Goal: Transaction & Acquisition: Purchase product/service

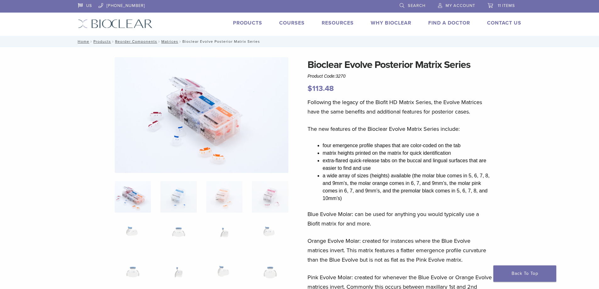
select select "******"
select select "***"
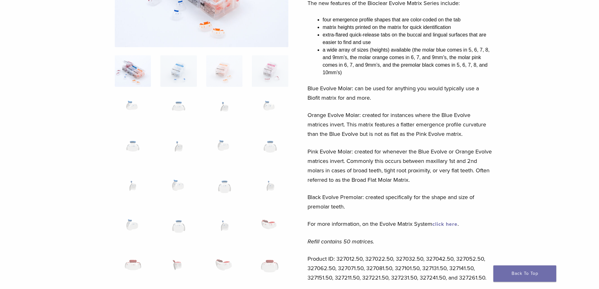
scroll to position [315, 0]
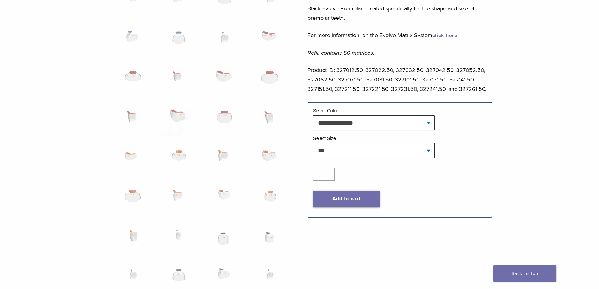
click at [354, 203] on button "Add to cart" at bounding box center [346, 199] width 67 height 16
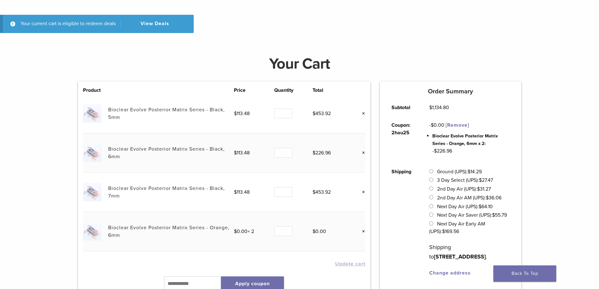
scroll to position [157, 0]
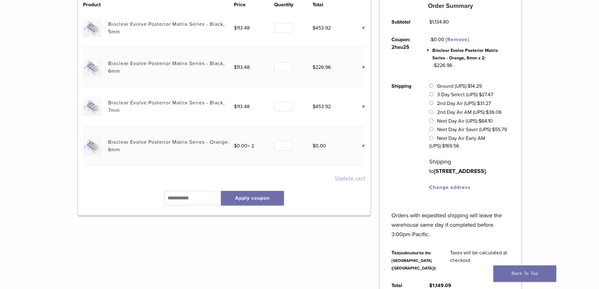
click at [113, 143] on link "Bioclear Evolve Posterior Matrix Series - Orange, 6mm" at bounding box center [168, 146] width 121 height 14
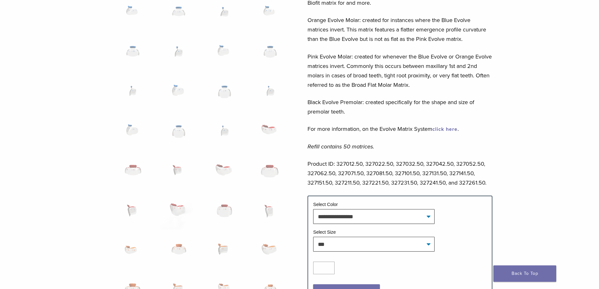
scroll to position [315, 0]
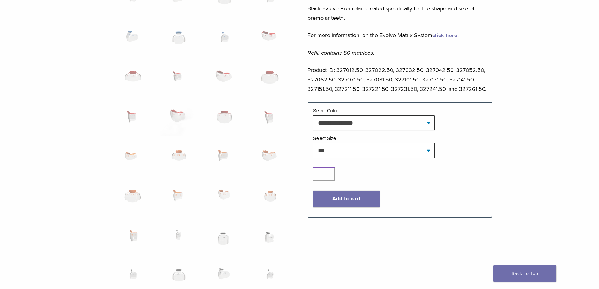
type input "*"
click at [331, 172] on input "*" at bounding box center [323, 174] width 21 height 13
click at [335, 195] on button "Add to cart" at bounding box center [346, 199] width 67 height 16
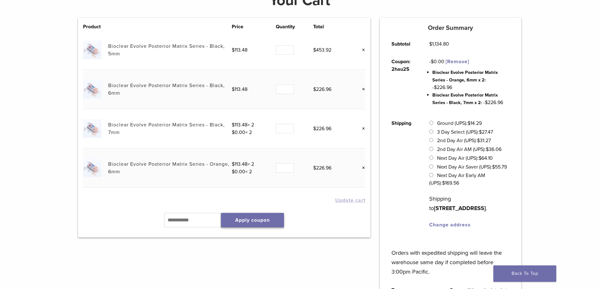
scroll to position [94, 0]
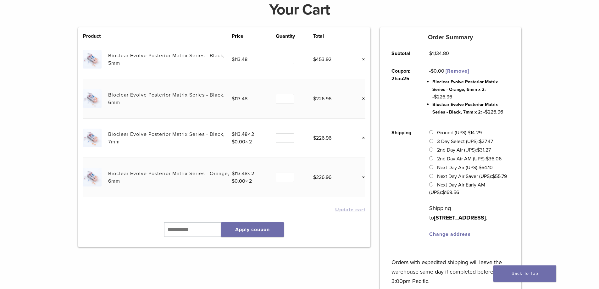
click at [130, 175] on link "Bioclear Evolve Posterior Matrix Series - Orange, 6mm" at bounding box center [168, 178] width 121 height 14
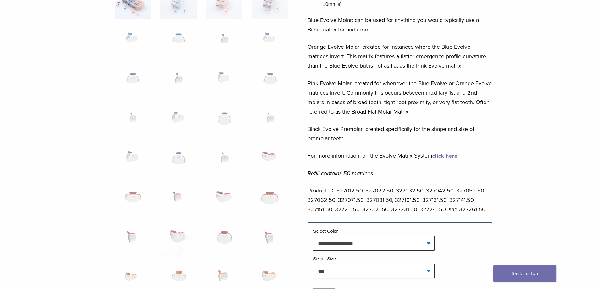
scroll to position [283, 0]
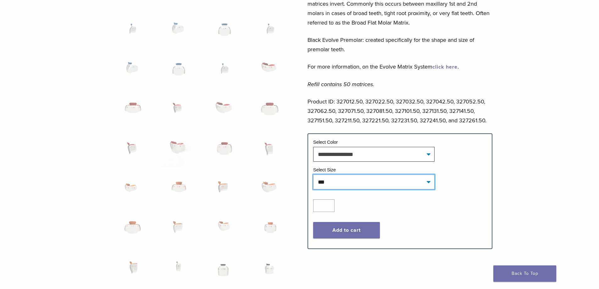
click at [399, 181] on select "**********" at bounding box center [373, 182] width 121 height 14
click at [313, 175] on select "**********" at bounding box center [373, 182] width 121 height 14
select select "***"
click at [329, 204] on input "*" at bounding box center [323, 206] width 21 height 13
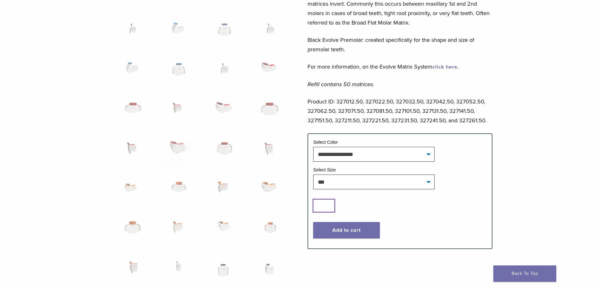
type input "*"
click at [329, 204] on input "*" at bounding box center [323, 206] width 21 height 13
click at [337, 227] on button "Add to cart" at bounding box center [346, 230] width 67 height 16
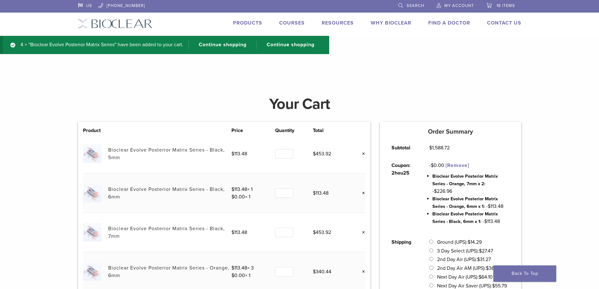
scroll to position [94, 0]
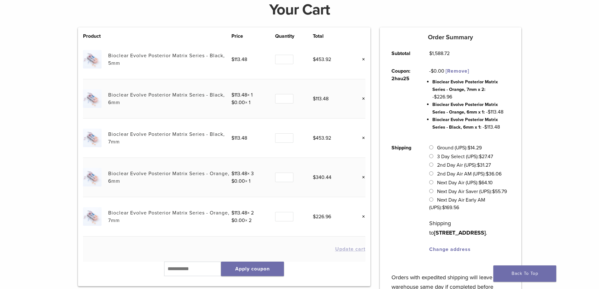
click at [167, 211] on link "Bioclear Evolve Posterior Matrix Series - Orange, 7mm" at bounding box center [168, 217] width 121 height 14
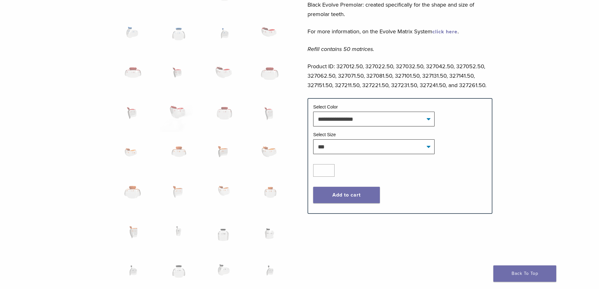
scroll to position [315, 0]
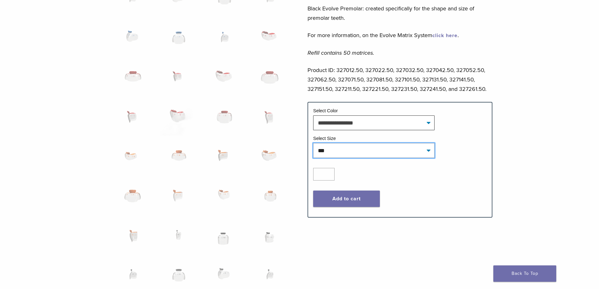
click at [357, 156] on select "**********" at bounding box center [373, 150] width 121 height 14
select select "***"
click at [313, 143] on select "**********" at bounding box center [373, 150] width 121 height 14
click at [329, 175] on input "*" at bounding box center [323, 174] width 21 height 13
click at [329, 173] on input "*" at bounding box center [323, 174] width 21 height 13
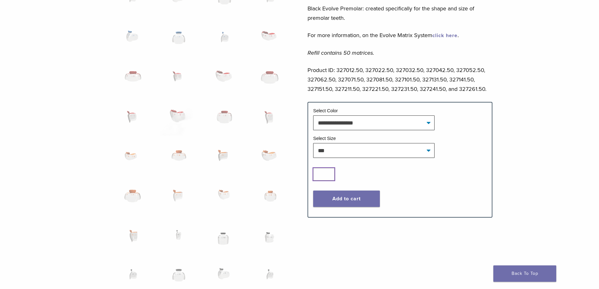
click at [329, 173] on input "*" at bounding box center [323, 174] width 21 height 13
type input "*"
click at [329, 173] on input "*" at bounding box center [323, 174] width 21 height 13
click at [337, 199] on button "Add to cart" at bounding box center [346, 199] width 67 height 16
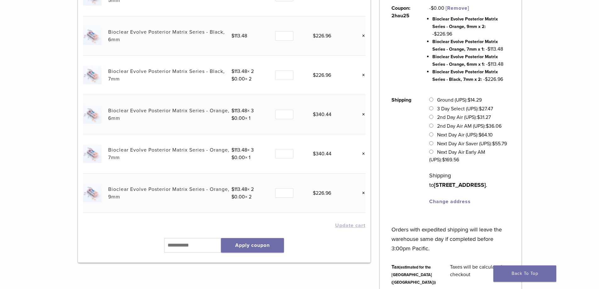
scroll to position [126, 0]
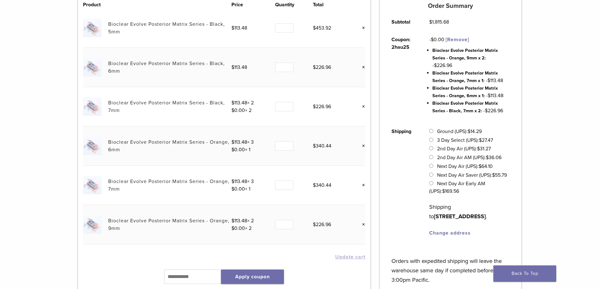
click at [461, 39] on link "[Remove]" at bounding box center [458, 40] width 24 height 6
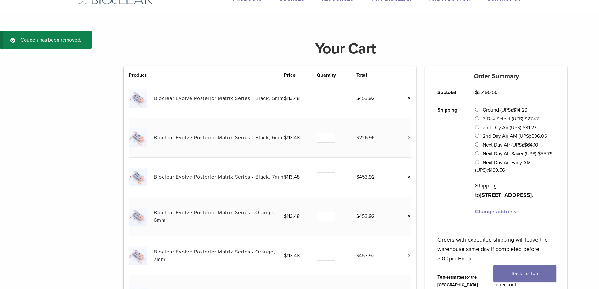
scroll to position [24, 0]
click at [329, 137] on input "*" at bounding box center [326, 138] width 18 height 10
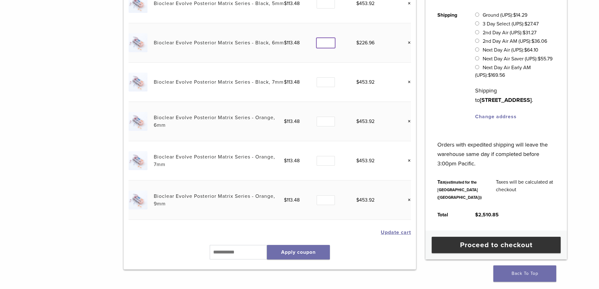
scroll to position [149, 0]
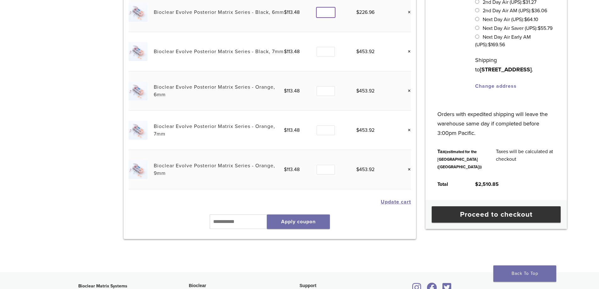
type input "*"
click at [387, 201] on button "Update cart" at bounding box center [396, 202] width 30 height 5
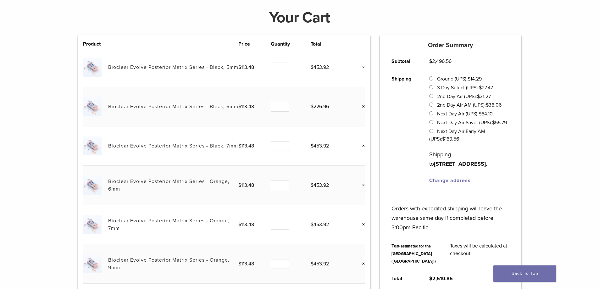
scroll to position [24, 0]
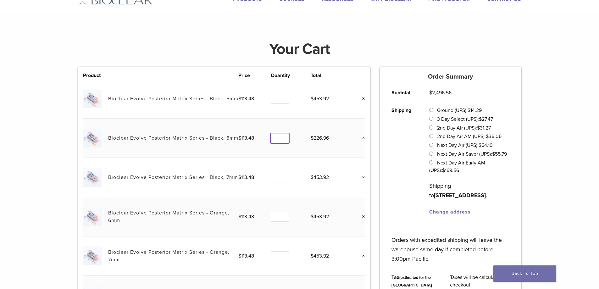
click at [284, 137] on input "*" at bounding box center [280, 138] width 18 height 10
type input "*"
click at [284, 137] on input "*" at bounding box center [280, 138] width 18 height 10
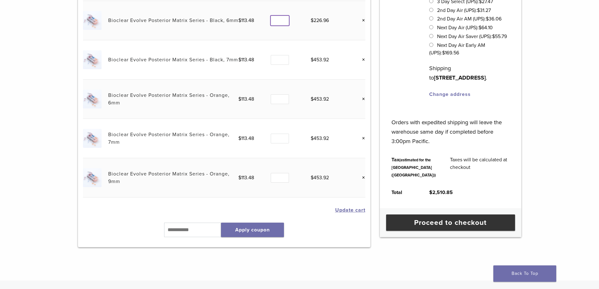
scroll to position [149, 0]
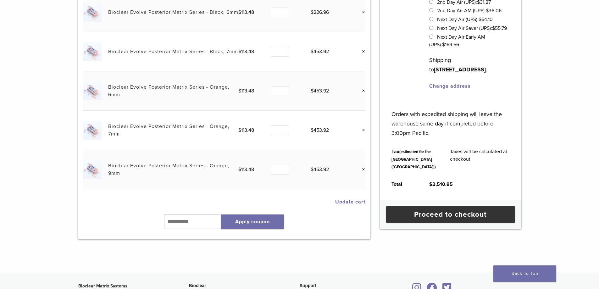
click at [348, 203] on button "Update cart" at bounding box center [350, 202] width 30 height 5
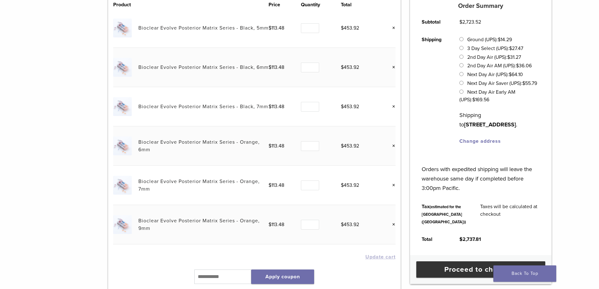
scroll to position [157, 0]
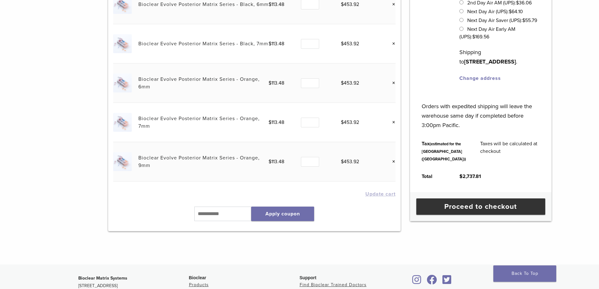
click at [180, 159] on link "Bioclear Evolve Posterior Matrix Series - Orange, 9mm" at bounding box center [198, 162] width 121 height 14
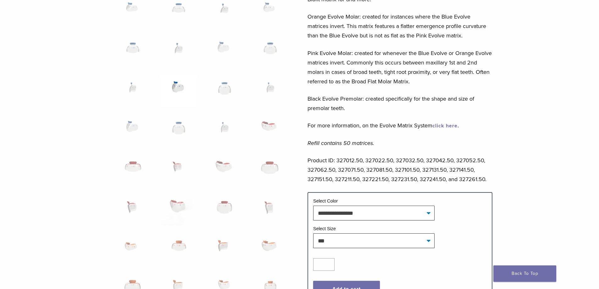
scroll to position [346, 0]
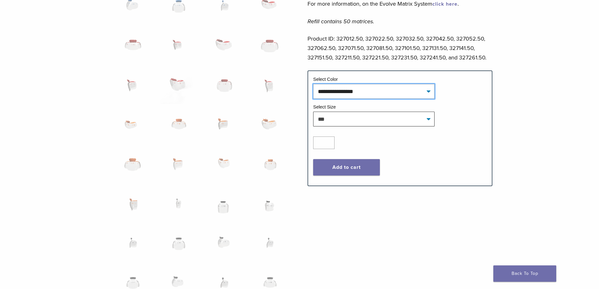
click at [321, 98] on select "**********" at bounding box center [373, 91] width 121 height 14
click at [313, 84] on select "**********" at bounding box center [373, 91] width 121 height 14
select select "****"
click at [370, 122] on select "**********" at bounding box center [373, 119] width 121 height 14
click at [313, 112] on select "**********" at bounding box center [373, 119] width 121 height 14
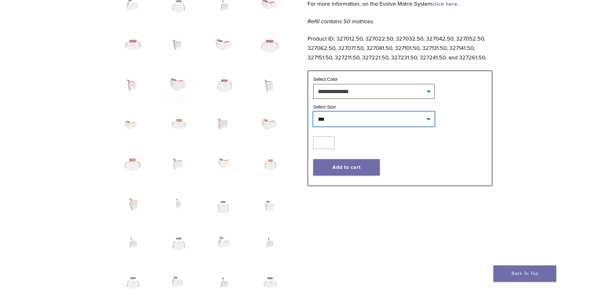
select select "***"
click at [329, 142] on input "*" at bounding box center [323, 143] width 21 height 13
type input "*"
click at [329, 142] on input "*" at bounding box center [323, 143] width 21 height 13
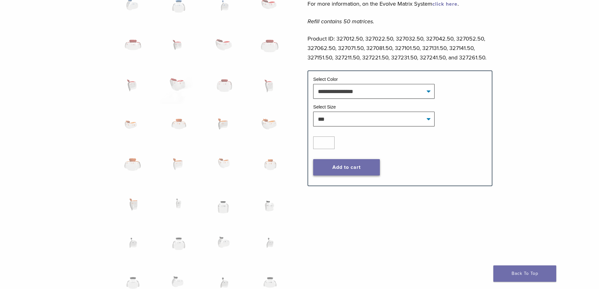
click at [339, 168] on button "Add to cart" at bounding box center [346, 167] width 67 height 16
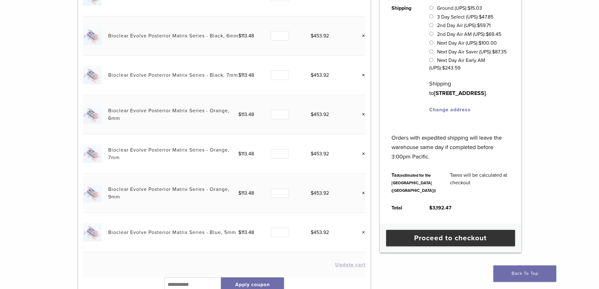
scroll to position [189, 0]
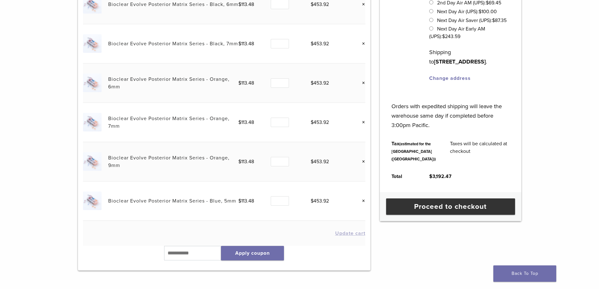
click at [166, 200] on link "Bioclear Evolve Posterior Matrix Series - Blue, 5mm" at bounding box center [172, 201] width 128 height 6
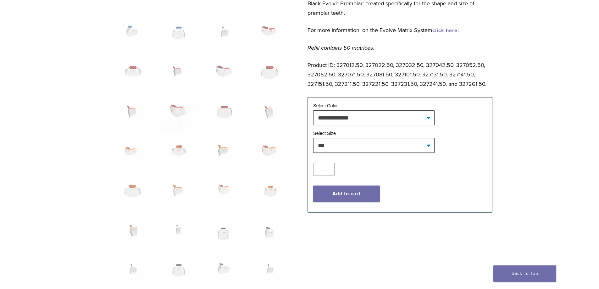
scroll to position [315, 0]
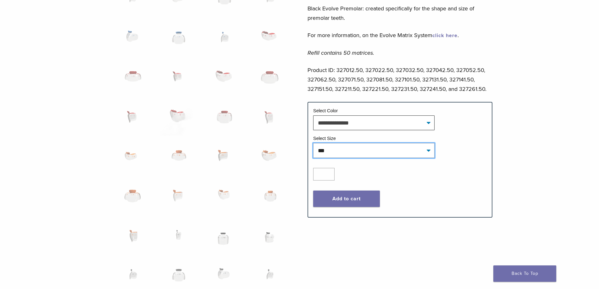
click at [399, 149] on select "**********" at bounding box center [373, 150] width 121 height 14
click at [313, 143] on select "**********" at bounding box center [373, 150] width 121 height 14
select select "***"
click at [368, 200] on button "Add to cart" at bounding box center [346, 199] width 67 height 16
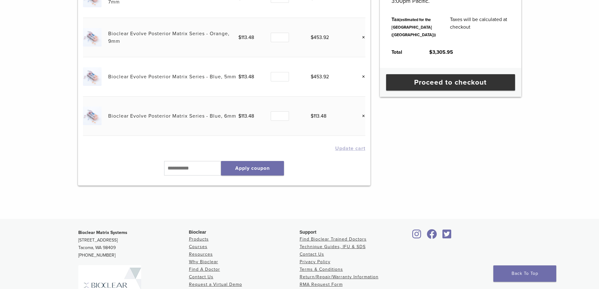
scroll to position [315, 0]
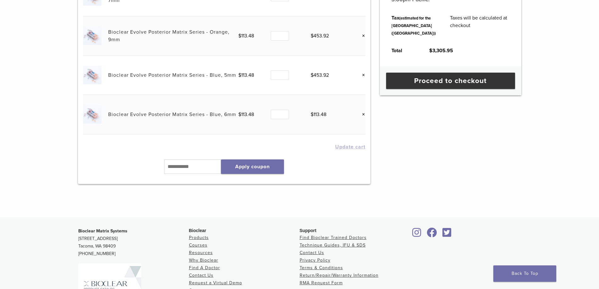
click at [170, 113] on link "Bioclear Evolve Posterior Matrix Series - Blue, 6mm" at bounding box center [172, 114] width 128 height 6
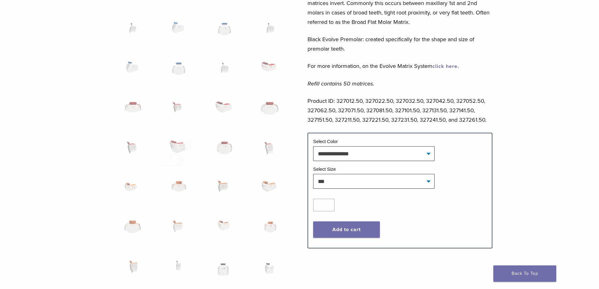
scroll to position [346, 0]
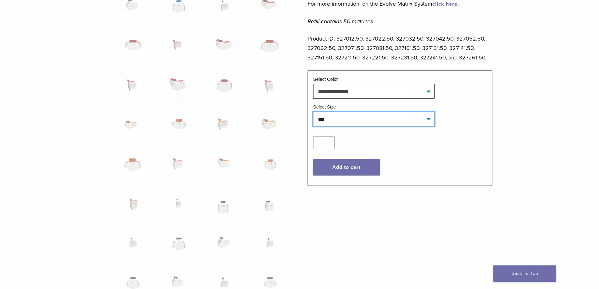
click at [372, 118] on select "**********" at bounding box center [373, 119] width 121 height 14
click at [313, 112] on select "**********" at bounding box center [373, 119] width 121 height 14
select select "***"
click at [345, 166] on button "Add to cart" at bounding box center [346, 167] width 67 height 16
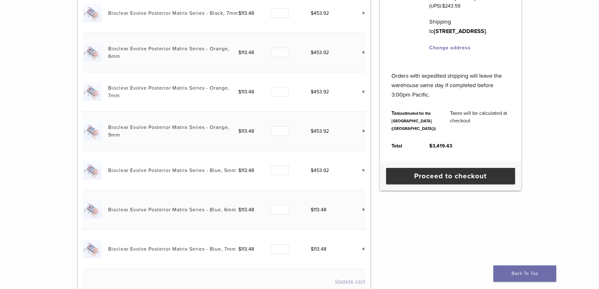
scroll to position [283, 0]
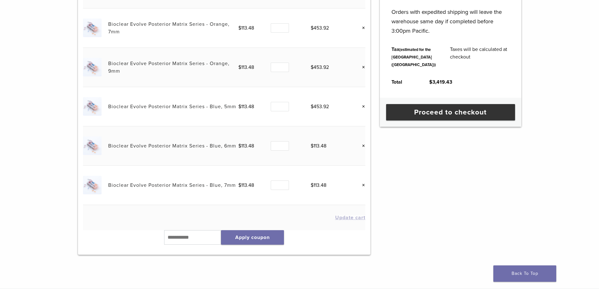
click at [144, 144] on link "Bioclear Evolve Posterior Matrix Series - Blue, 6mm" at bounding box center [172, 146] width 128 height 6
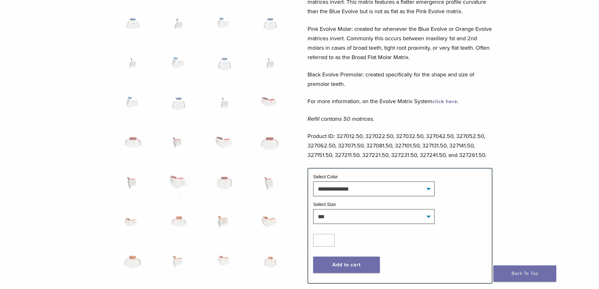
scroll to position [346, 0]
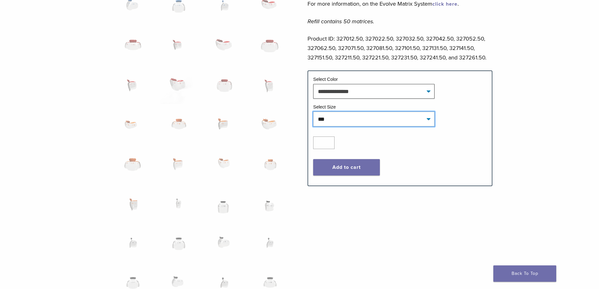
click at [355, 124] on select "**********" at bounding box center [373, 119] width 121 height 14
click at [313, 112] on select "**********" at bounding box center [373, 119] width 121 height 14
select select "***"
click at [337, 173] on button "Add to cart" at bounding box center [346, 167] width 67 height 16
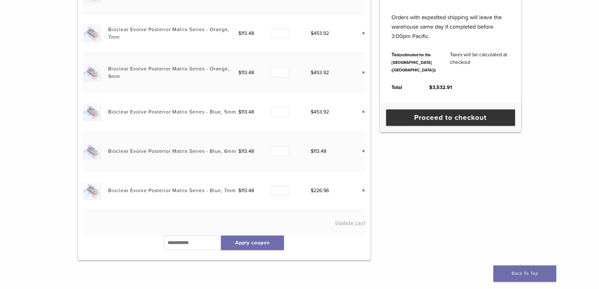
scroll to position [378, 0]
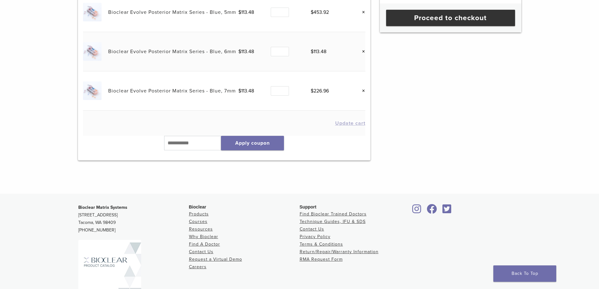
click at [221, 91] on link "Bioclear Evolve Posterior Matrix Series - Blue, 7mm" at bounding box center [172, 91] width 128 height 6
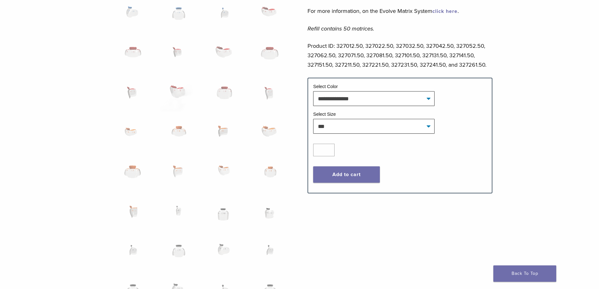
scroll to position [346, 0]
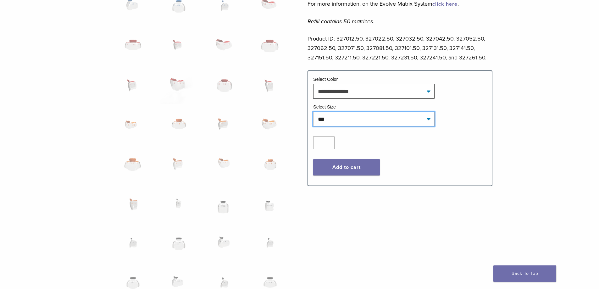
click at [366, 123] on select "**********" at bounding box center [373, 119] width 121 height 14
click at [313, 112] on select "**********" at bounding box center [373, 119] width 121 height 14
select select "***"
click at [360, 167] on button "Add to cart" at bounding box center [346, 167] width 67 height 16
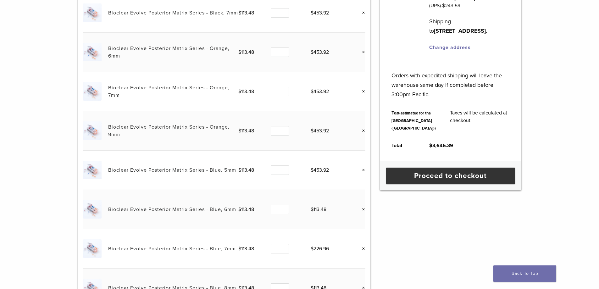
scroll to position [315, 0]
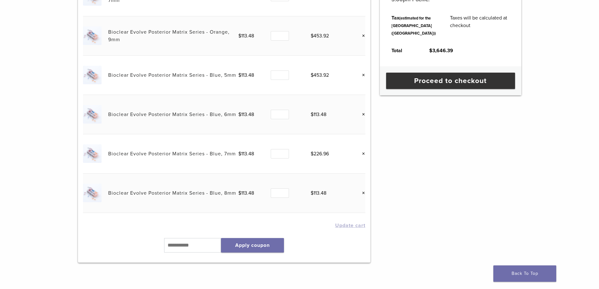
click at [228, 193] on link "Bioclear Evolve Posterior Matrix Series - Blue, 8mm" at bounding box center [172, 193] width 128 height 6
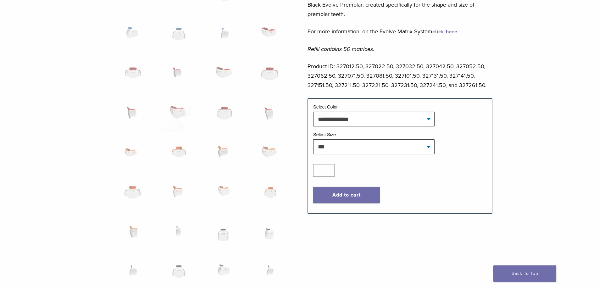
scroll to position [315, 0]
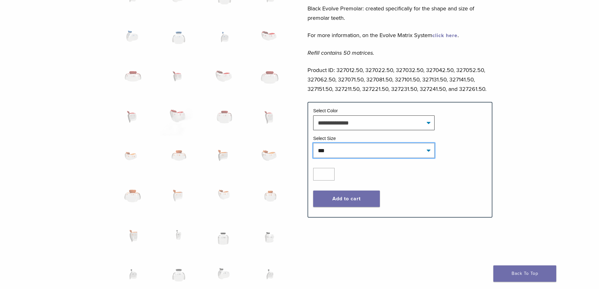
drag, startPoint x: 349, startPoint y: 151, endPoint x: 351, endPoint y: 154, distance: 3.8
click at [349, 152] on select "**********" at bounding box center [373, 150] width 121 height 14
select select "***"
click at [313, 143] on select "**********" at bounding box center [373, 150] width 121 height 14
click at [347, 195] on button "Add to cart" at bounding box center [346, 199] width 67 height 16
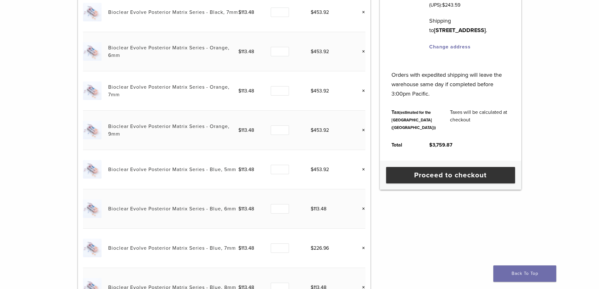
scroll to position [189, 0]
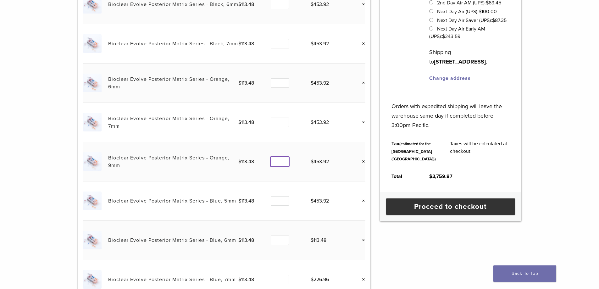
click at [284, 164] on input "*" at bounding box center [280, 162] width 18 height 10
type input "*"
click at [284, 164] on input "*" at bounding box center [280, 162] width 18 height 10
click at [284, 125] on input "*" at bounding box center [280, 123] width 18 height 10
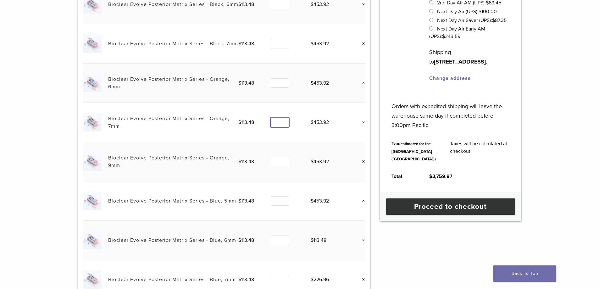
type input "*"
click at [284, 125] on input "*" at bounding box center [280, 123] width 18 height 10
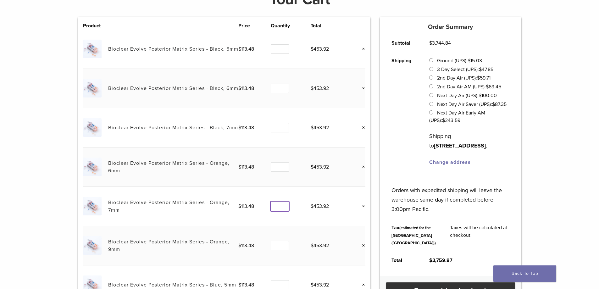
scroll to position [94, 0]
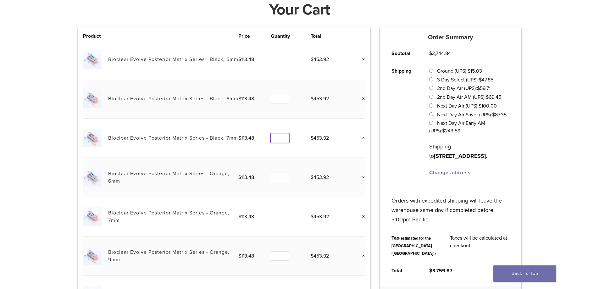
click at [284, 138] on input "*" at bounding box center [280, 138] width 18 height 10
type input "*"
click at [284, 138] on input "*" at bounding box center [280, 138] width 18 height 10
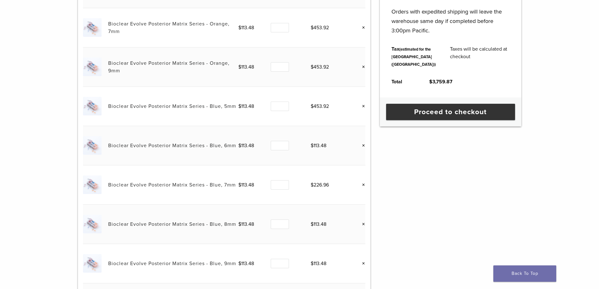
scroll to position [283, 0]
click at [283, 109] on input "*" at bounding box center [280, 107] width 18 height 10
type input "*"
click at [283, 109] on input "*" at bounding box center [280, 107] width 18 height 10
click at [284, 144] on input "*" at bounding box center [280, 146] width 18 height 10
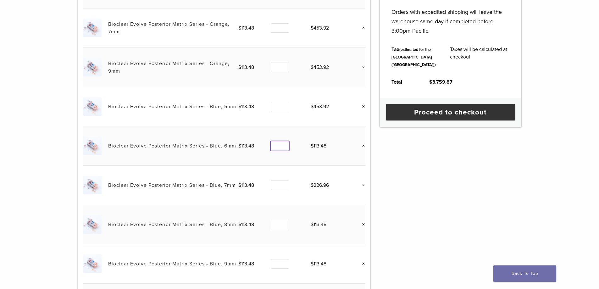
click at [284, 144] on input "*" at bounding box center [280, 146] width 18 height 10
type input "*"
click at [284, 147] on input "*" at bounding box center [280, 146] width 18 height 10
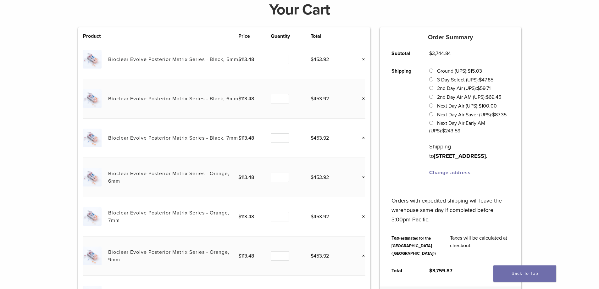
scroll to position [63, 0]
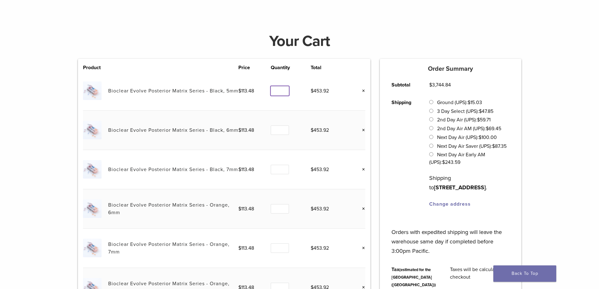
click at [282, 92] on input "*" at bounding box center [280, 91] width 18 height 10
type input "*"
click at [282, 92] on input "*" at bounding box center [280, 91] width 18 height 10
click at [284, 132] on input "*" at bounding box center [280, 131] width 18 height 10
type input "*"
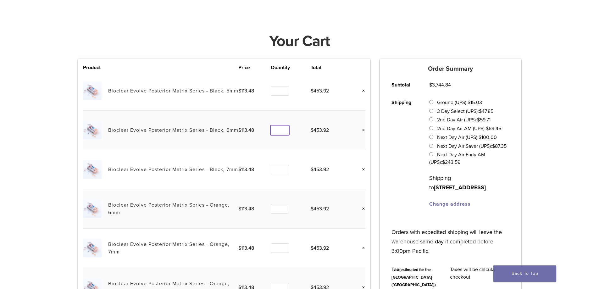
click at [284, 132] on input "*" at bounding box center [280, 131] width 18 height 10
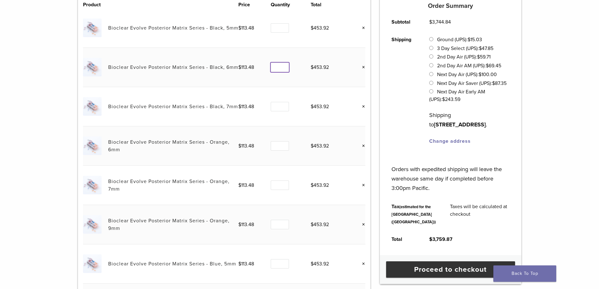
scroll to position [157, 0]
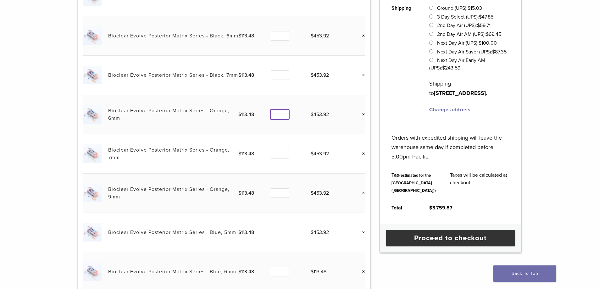
click at [284, 115] on input "*" at bounding box center [280, 115] width 18 height 10
type input "*"
click at [284, 115] on input "*" at bounding box center [280, 115] width 18 height 10
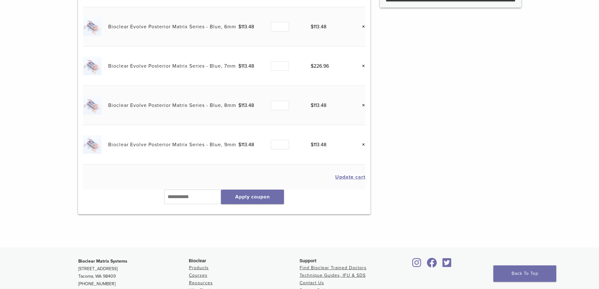
scroll to position [409, 0]
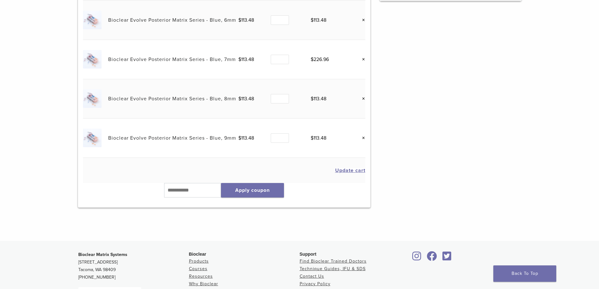
click at [352, 171] on button "Update cart" at bounding box center [350, 170] width 30 height 5
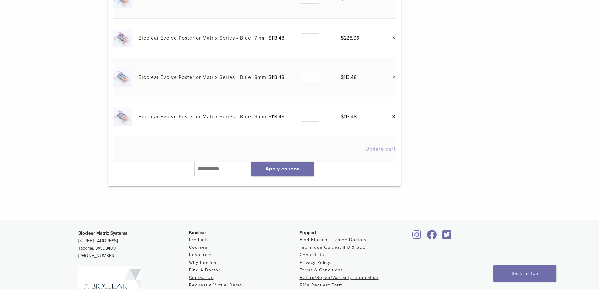
scroll to position [401, 0]
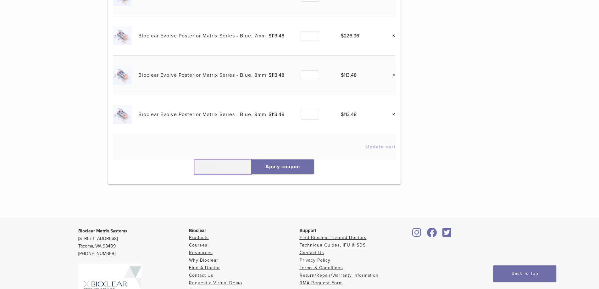
click at [240, 165] on input "text" at bounding box center [222, 167] width 57 height 14
type input "******"
click at [281, 167] on button "Apply coupon" at bounding box center [282, 167] width 63 height 14
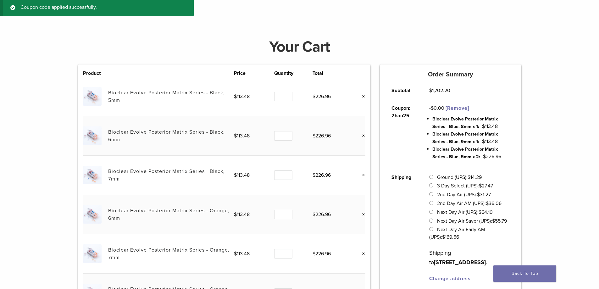
scroll to position [0, 0]
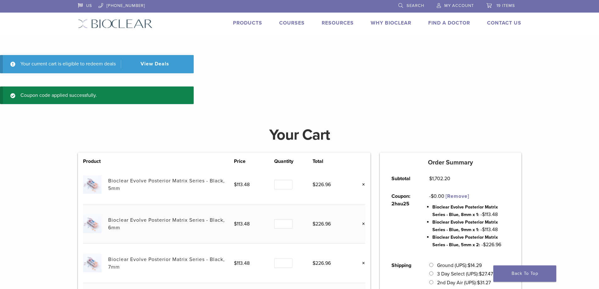
click at [103, 22] on img at bounding box center [115, 23] width 75 height 9
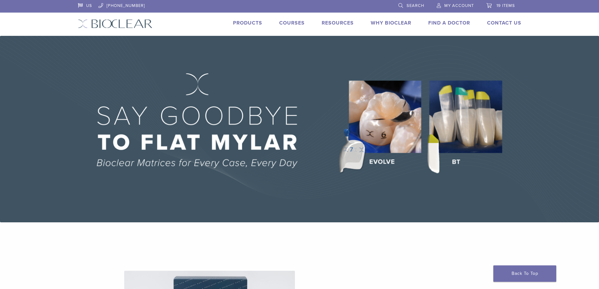
click at [489, 5] on link "19 items" at bounding box center [501, 4] width 29 height 9
click at [498, 5] on span "19 items" at bounding box center [506, 5] width 19 height 5
click at [447, 7] on span "My Account" at bounding box center [460, 5] width 30 height 5
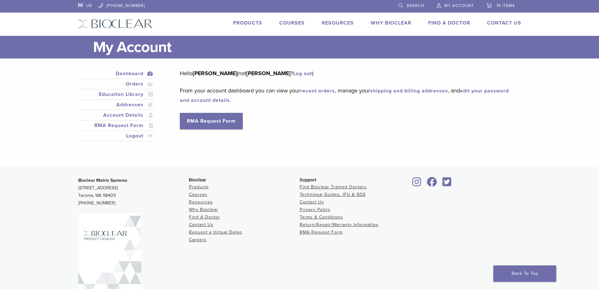
click at [500, 6] on span "19 items" at bounding box center [506, 5] width 19 height 5
click at [504, 5] on span "19 items" at bounding box center [506, 5] width 19 height 5
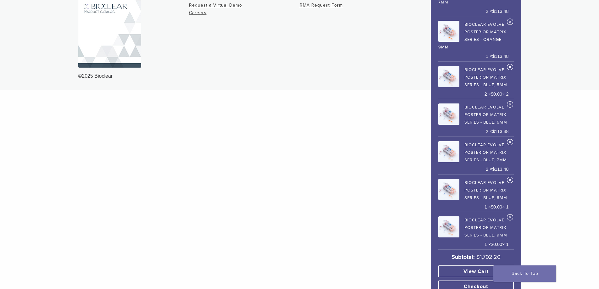
scroll to position [238, 0]
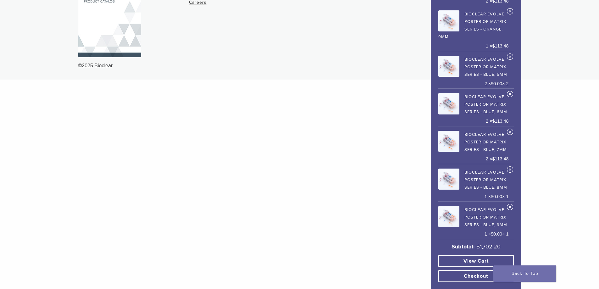
click at [460, 259] on link "View cart" at bounding box center [477, 261] width 76 height 12
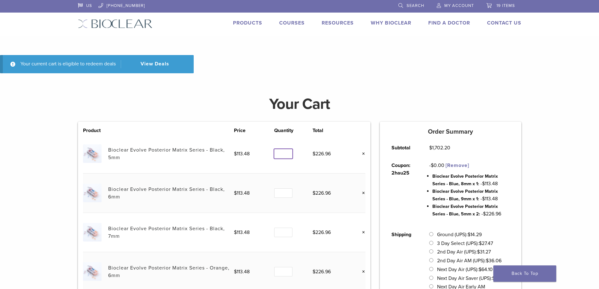
click at [287, 156] on input "*" at bounding box center [283, 154] width 18 height 10
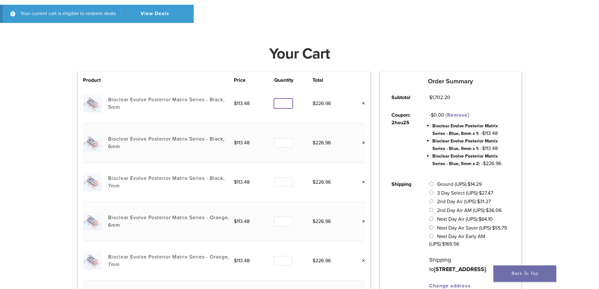
scroll to position [63, 0]
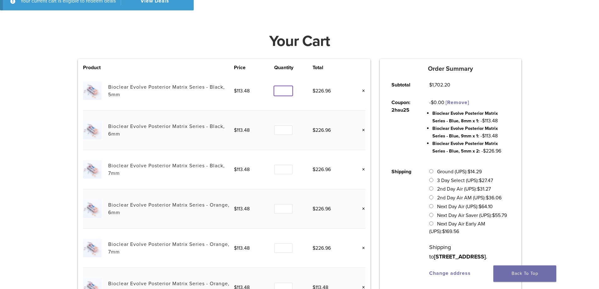
type input "*"
click at [288, 133] on input "*" at bounding box center [283, 131] width 18 height 10
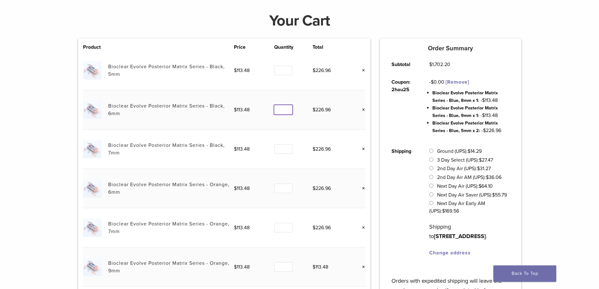
scroll to position [94, 0]
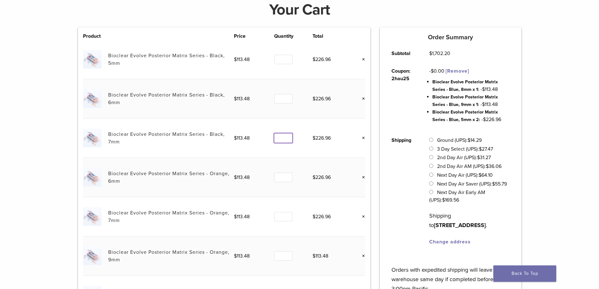
type input "*"
click at [287, 141] on input "*" at bounding box center [283, 138] width 18 height 10
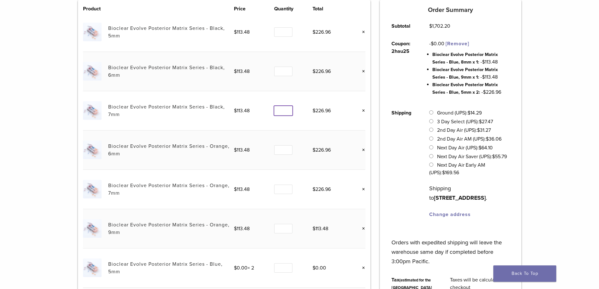
scroll to position [157, 0]
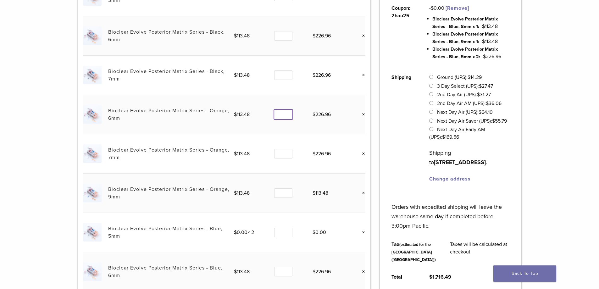
type input "*"
click at [287, 117] on input "*" at bounding box center [283, 115] width 18 height 10
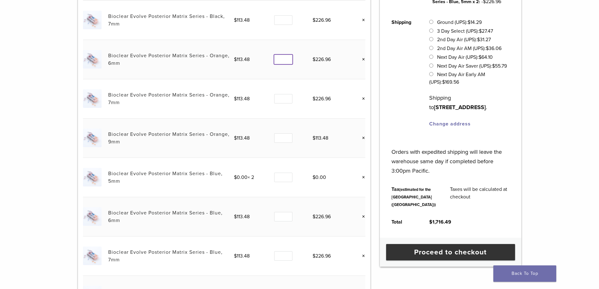
scroll to position [220, 0]
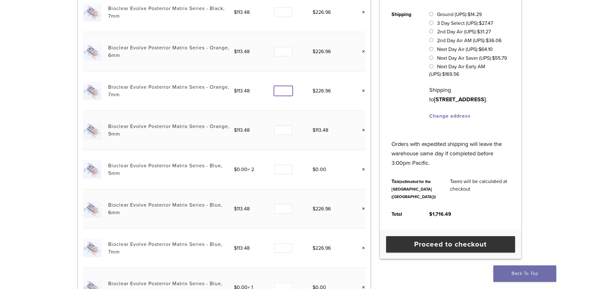
type input "*"
click at [287, 92] on input "*" at bounding box center [283, 91] width 18 height 10
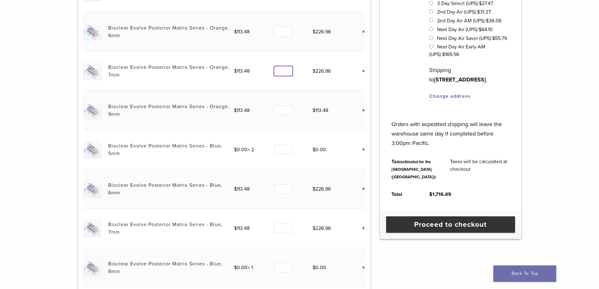
scroll to position [283, 0]
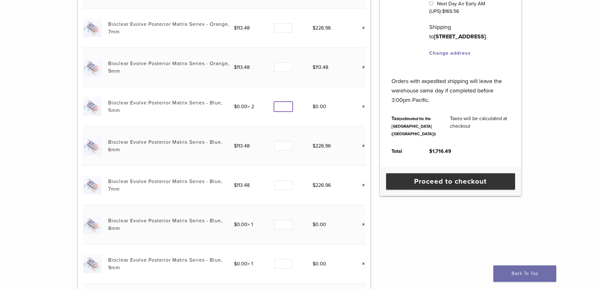
type input "*"
click at [287, 108] on input "*" at bounding box center [283, 107] width 18 height 10
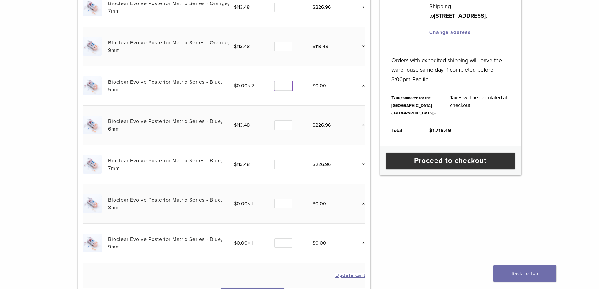
scroll to position [315, 0]
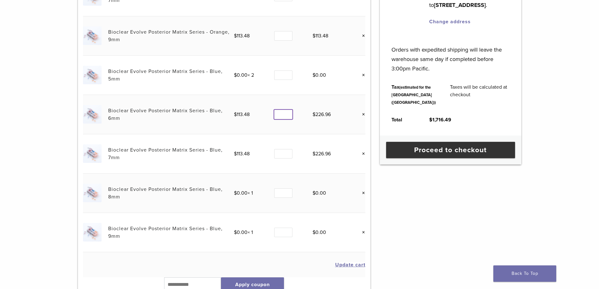
type input "*"
click at [286, 115] on input "*" at bounding box center [283, 115] width 18 height 10
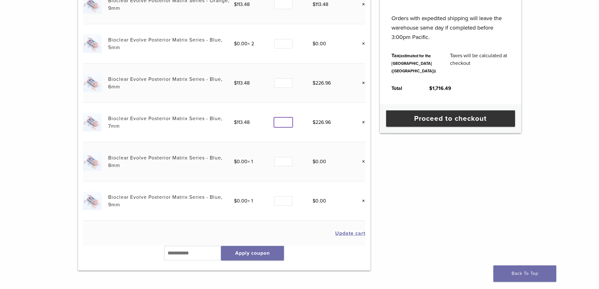
type input "*"
click at [287, 124] on input "*" at bounding box center [283, 123] width 18 height 10
click at [355, 234] on button "Update cart" at bounding box center [350, 233] width 30 height 5
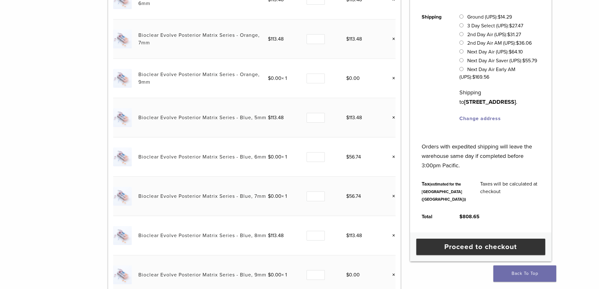
scroll to position [212, 0]
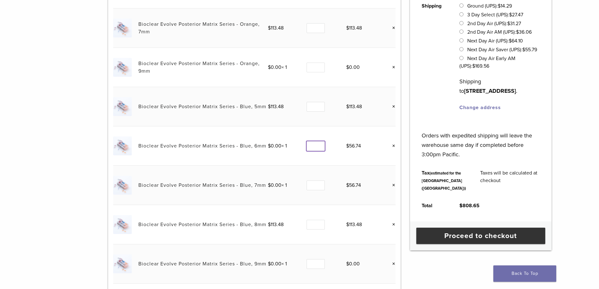
type input "*"
click at [322, 144] on input "*" at bounding box center [316, 146] width 18 height 10
type input "*"
click at [321, 184] on input "*" at bounding box center [316, 186] width 18 height 10
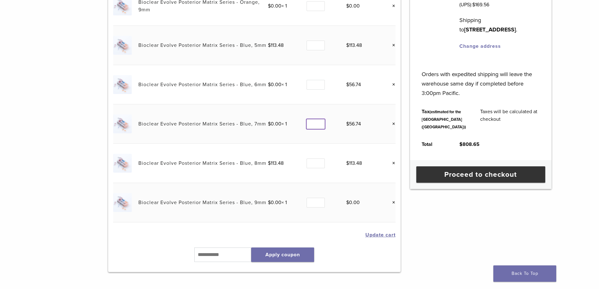
scroll to position [370, 0]
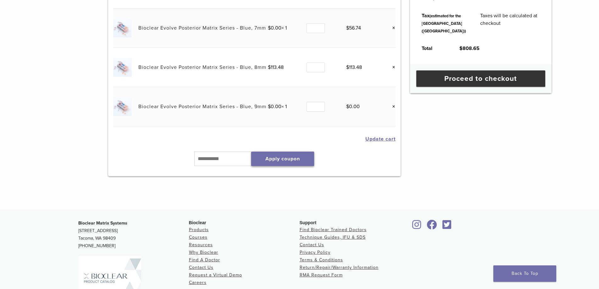
click at [304, 163] on button "Apply coupon" at bounding box center [282, 159] width 63 height 14
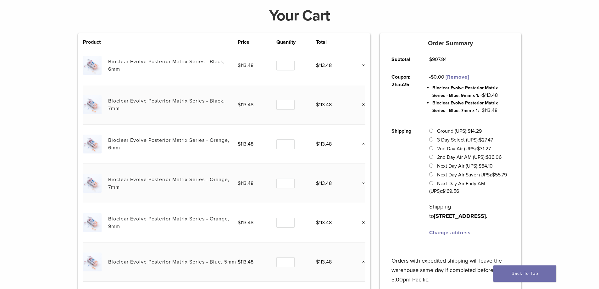
scroll to position [55, 0]
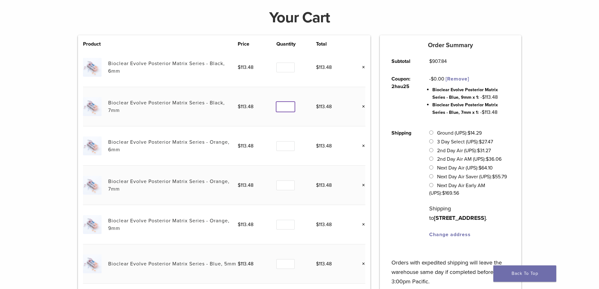
type input "*"
click at [291, 105] on input "*" at bounding box center [286, 107] width 18 height 10
type input "*"
click at [289, 66] on input "*" at bounding box center [286, 68] width 18 height 10
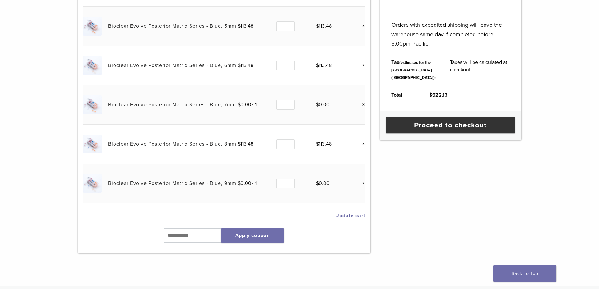
scroll to position [346, 0]
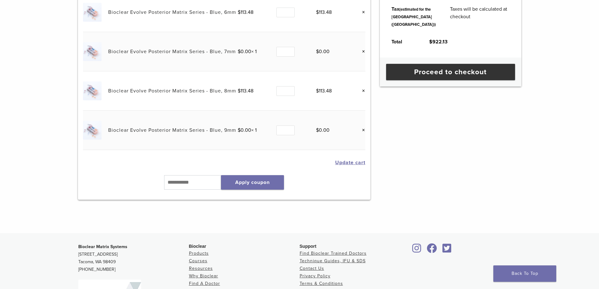
click at [356, 161] on button "Update cart" at bounding box center [350, 162] width 30 height 5
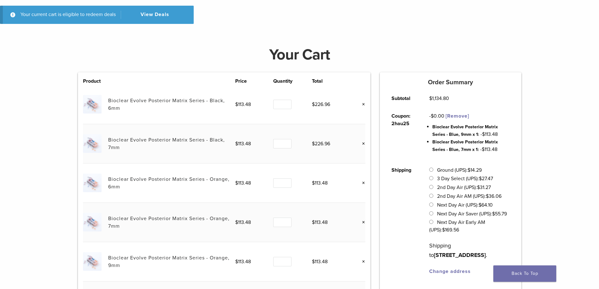
scroll to position [87, 0]
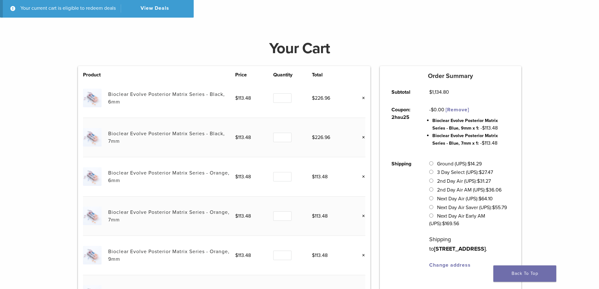
click at [183, 93] on link "Bioclear Evolve Posterior Matrix Series - Black, 6mm" at bounding box center [166, 98] width 117 height 14
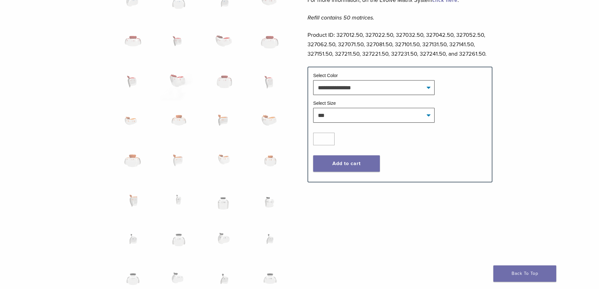
scroll to position [346, 0]
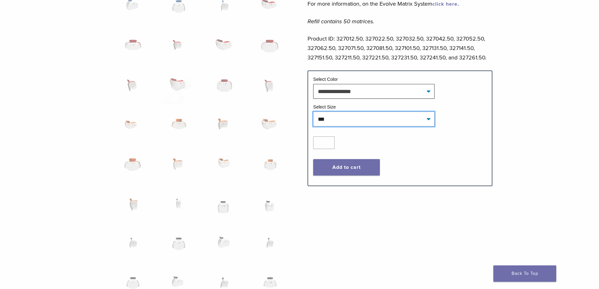
click at [334, 115] on select "**********" at bounding box center [373, 119] width 121 height 14
click at [313, 112] on select "**********" at bounding box center [373, 119] width 121 height 14
select select "***"
click at [347, 166] on button "Add to cart" at bounding box center [346, 167] width 67 height 16
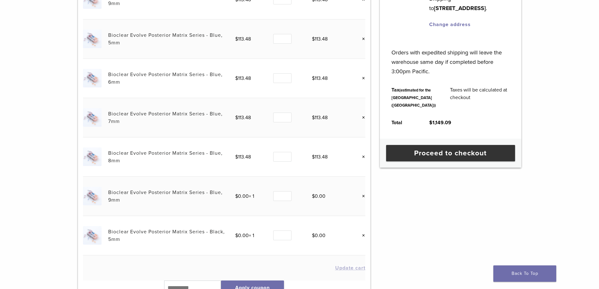
scroll to position [409, 0]
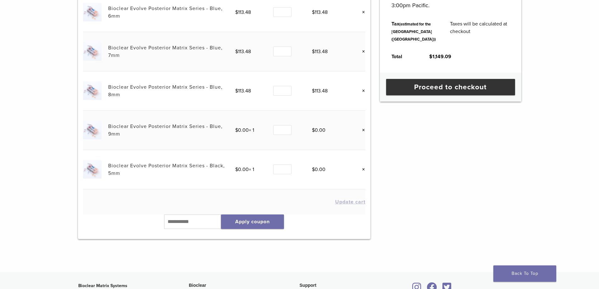
click at [207, 165] on link "Bioclear Evolve Posterior Matrix Series - Black, 5mm" at bounding box center [166, 170] width 117 height 14
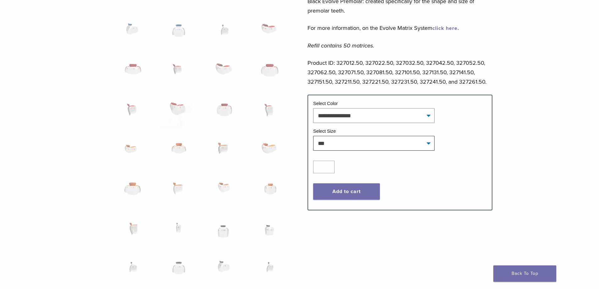
scroll to position [315, 0]
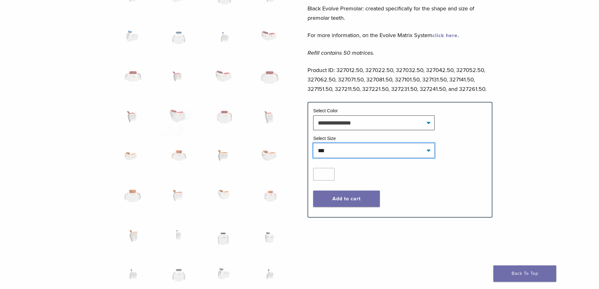
click at [335, 152] on select "**********" at bounding box center [373, 150] width 121 height 14
select select "****"
click at [313, 143] on select "**********" at bounding box center [373, 150] width 121 height 14
click at [359, 198] on button "Add to cart" at bounding box center [346, 199] width 67 height 16
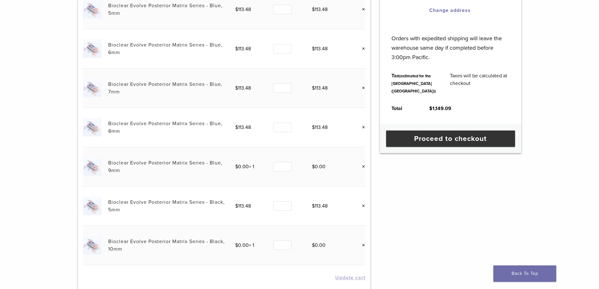
scroll to position [409, 0]
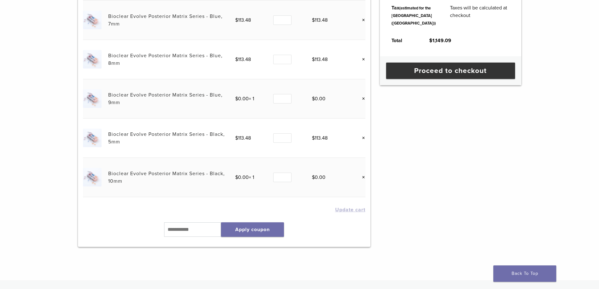
click at [362, 177] on link "×" at bounding box center [361, 177] width 8 height 8
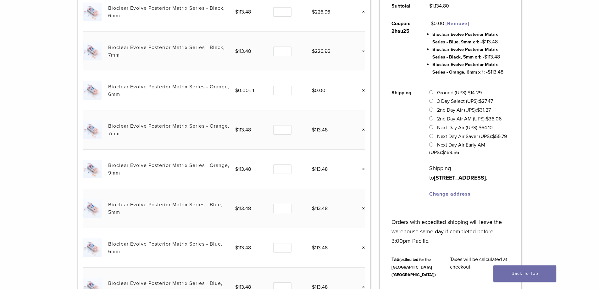
scroll to position [149, 0]
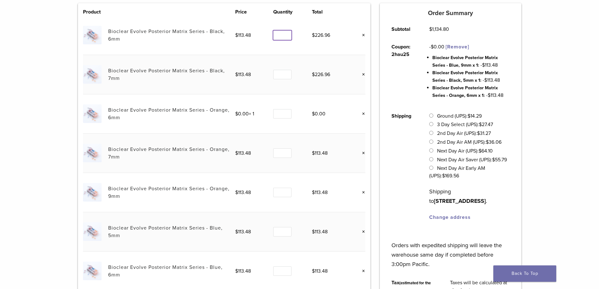
type input "*"
click at [287, 38] on input "*" at bounding box center [282, 36] width 18 height 10
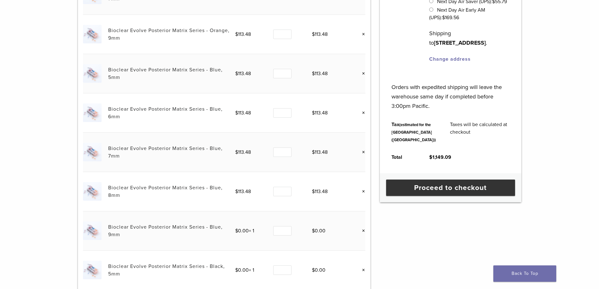
scroll to position [401, 0]
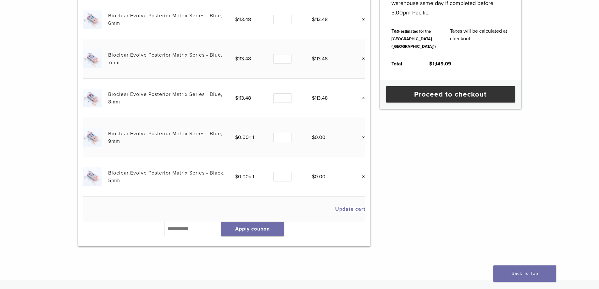
click at [339, 208] on button "Update cart" at bounding box center [350, 209] width 30 height 5
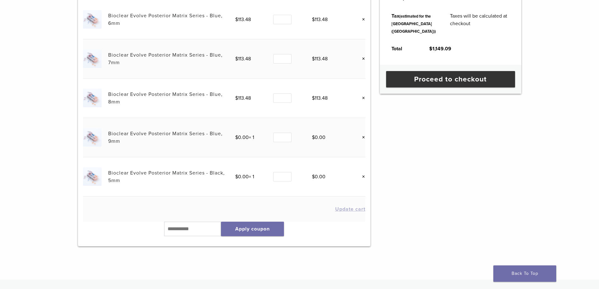
click at [362, 177] on link "×" at bounding box center [361, 177] width 8 height 8
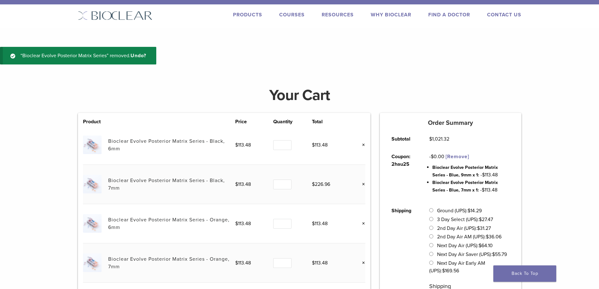
scroll to position [0, 0]
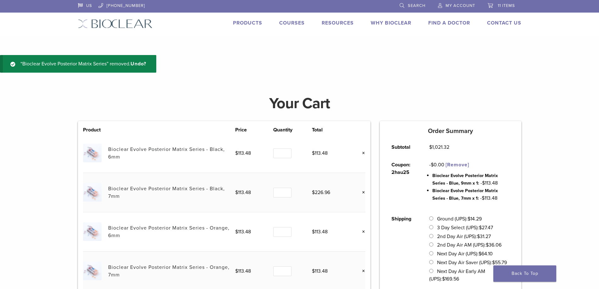
click at [177, 148] on link "Bioclear Evolve Posterior Matrix Series - Black, 6mm" at bounding box center [166, 153] width 117 height 14
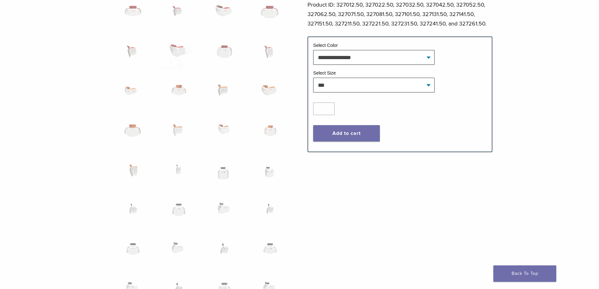
scroll to position [378, 0]
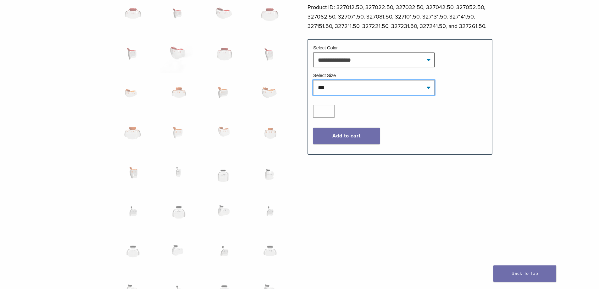
click at [420, 86] on select "**********" at bounding box center [373, 87] width 121 height 14
select select "****"
click at [313, 80] on select "**********" at bounding box center [373, 87] width 121 height 14
click at [345, 132] on button "Add to cart" at bounding box center [346, 136] width 67 height 16
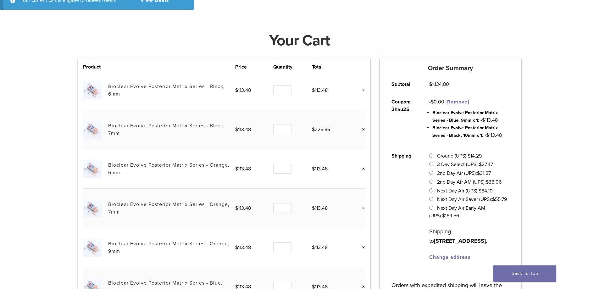
scroll to position [94, 0]
click at [135, 128] on link "Bioclear Evolve Posterior Matrix Series - Black, 7mm" at bounding box center [166, 130] width 117 height 14
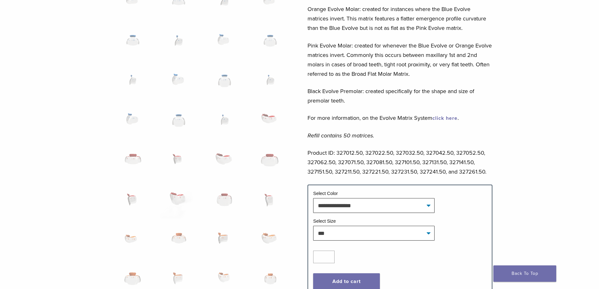
scroll to position [409, 0]
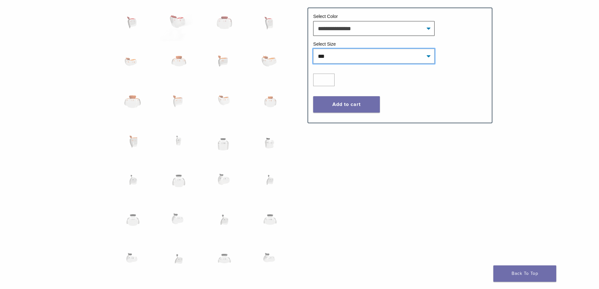
click at [368, 57] on select "**********" at bounding box center [373, 56] width 121 height 14
click at [313, 49] on select "**********" at bounding box center [373, 56] width 121 height 14
select select "***"
click at [355, 109] on button "Add to cart" at bounding box center [346, 104] width 67 height 16
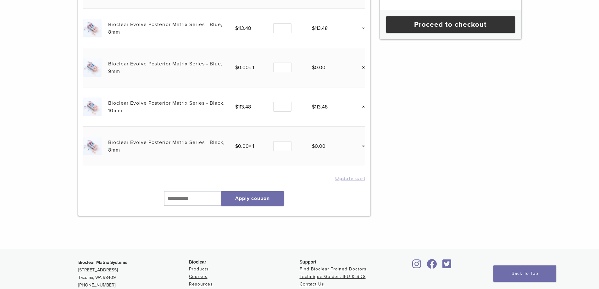
scroll to position [472, 0]
type input "*"
click at [285, 105] on input "*" at bounding box center [282, 107] width 18 height 10
click at [350, 180] on button "Update cart" at bounding box center [350, 178] width 30 height 5
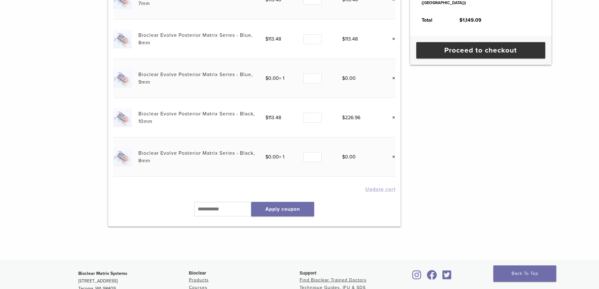
scroll to position [401, 0]
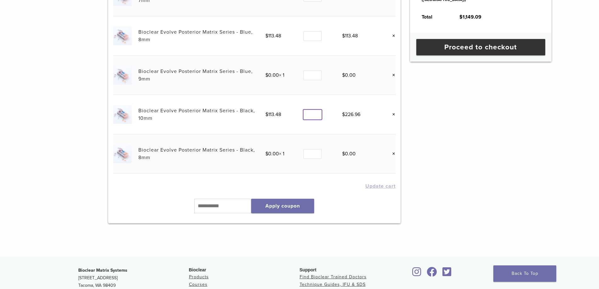
type input "*"
click at [318, 116] on input "*" at bounding box center [313, 115] width 18 height 10
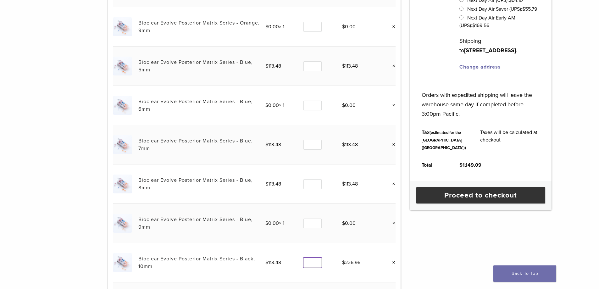
scroll to position [244, 0]
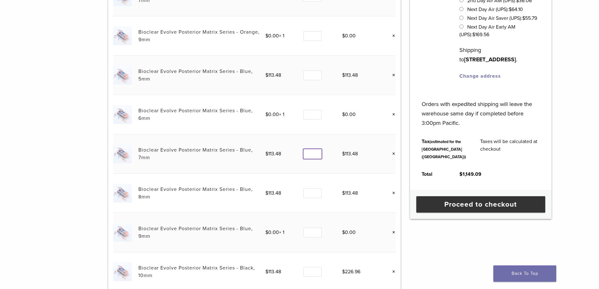
type input "*"
click at [316, 152] on input "*" at bounding box center [313, 154] width 18 height 10
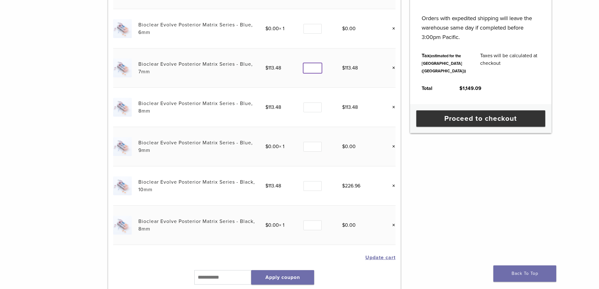
scroll to position [401, 0]
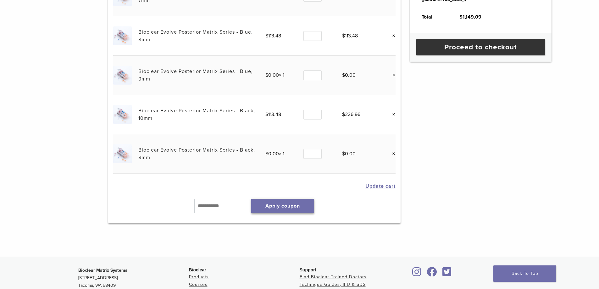
click at [310, 204] on button "Apply coupon" at bounding box center [282, 206] width 63 height 14
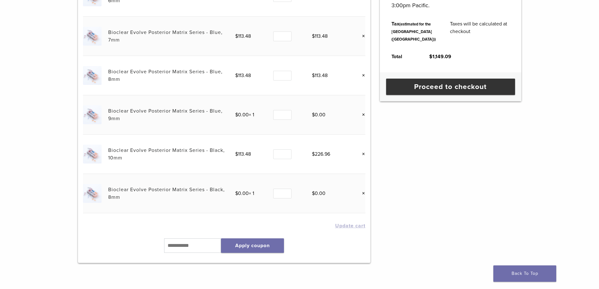
scroll to position [307, 0]
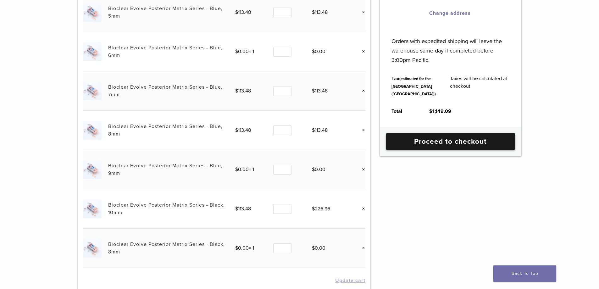
click at [411, 150] on link "Proceed to checkout" at bounding box center [450, 141] width 129 height 16
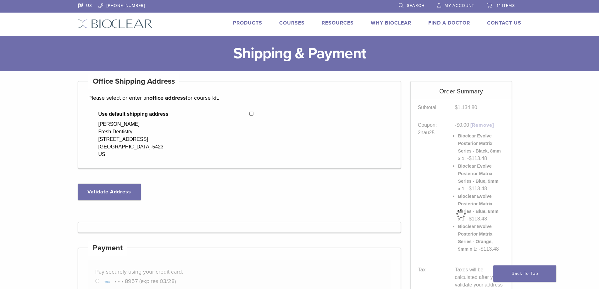
select select "**"
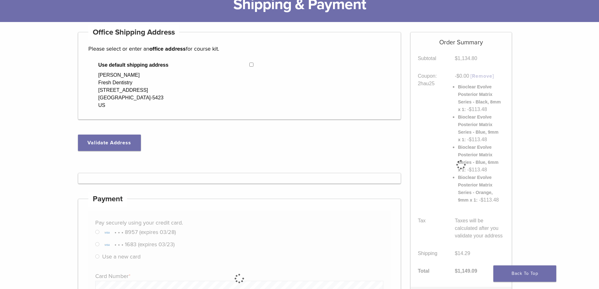
scroll to position [126, 0]
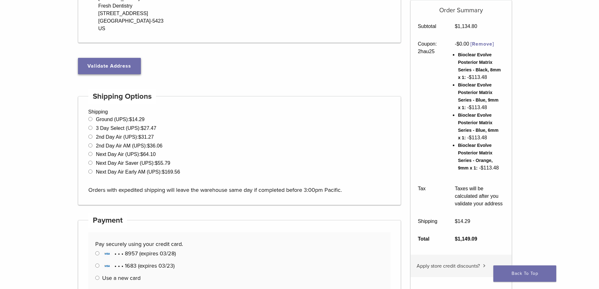
click at [134, 72] on button "Validate Address" at bounding box center [109, 66] width 63 height 16
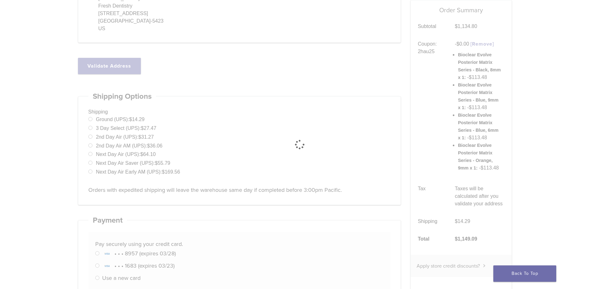
select select "**"
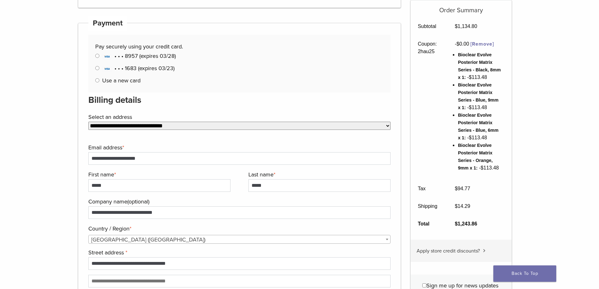
scroll to position [346, 0]
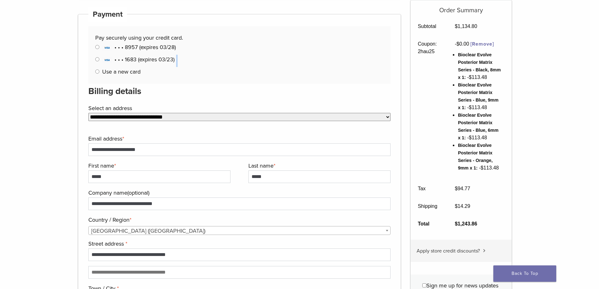
click at [99, 72] on p "Manage Payment Methods • • • 8957 (expires 03/28) • • • 1683 (expires 03/23) Us…" at bounding box center [239, 59] width 288 height 34
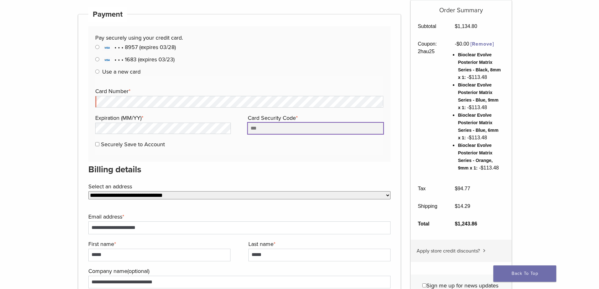
type input "***"
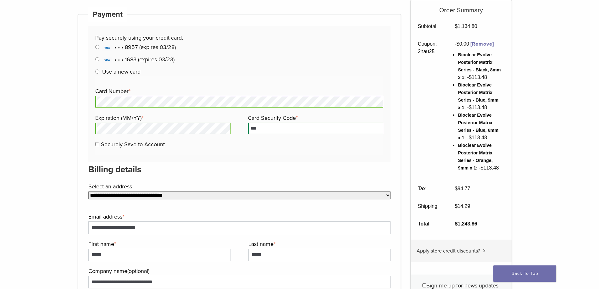
click at [103, 145] on label "Securely Save to Account" at bounding box center [133, 144] width 64 height 7
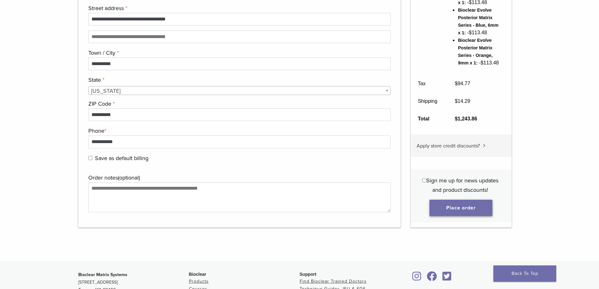
scroll to position [661, 0]
click at [465, 205] on button "Place order" at bounding box center [461, 207] width 63 height 16
